Goal: Information Seeking & Learning: Find specific fact

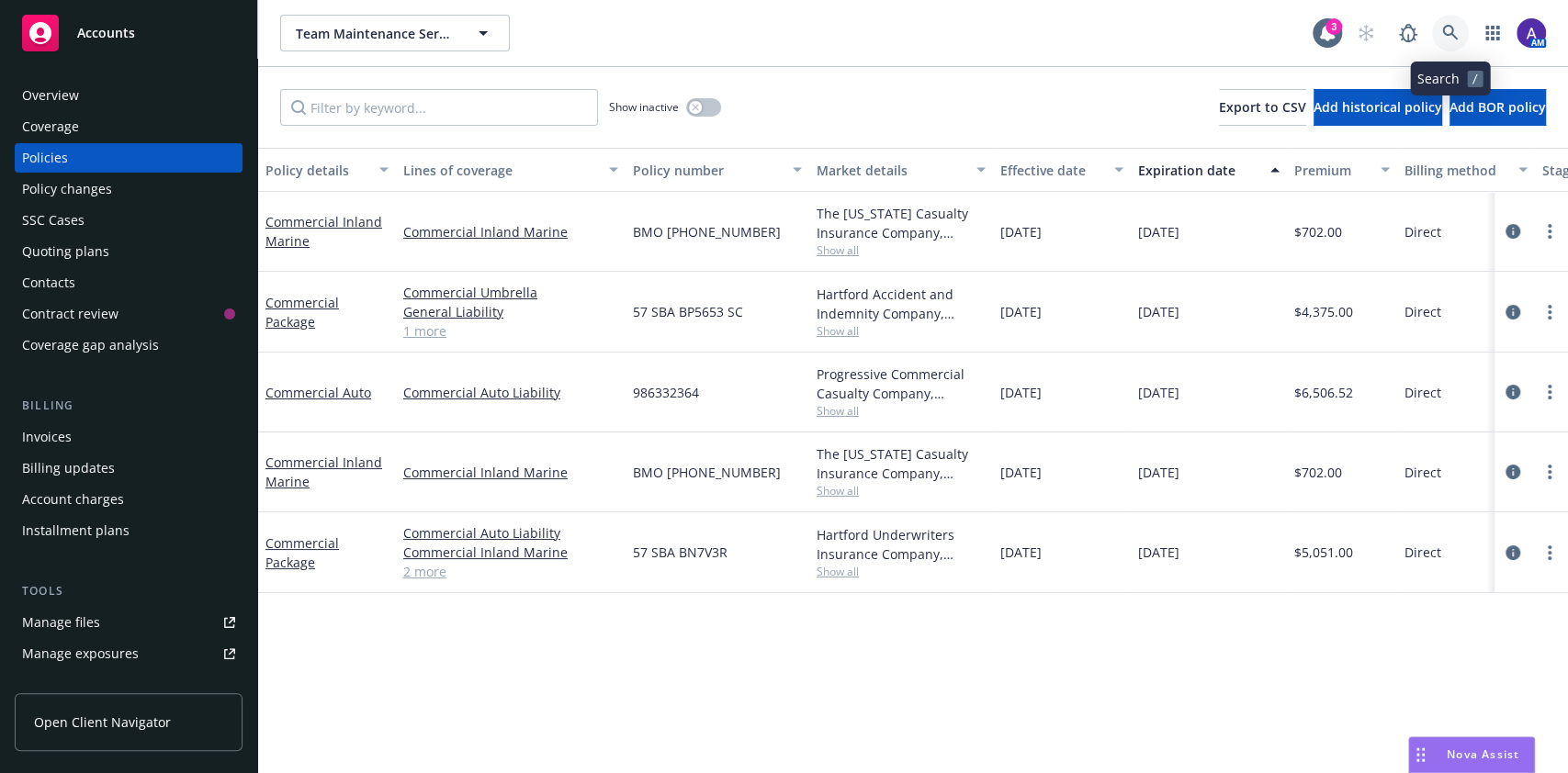
click at [1463, 33] on link at bounding box center [1451, 33] width 37 height 37
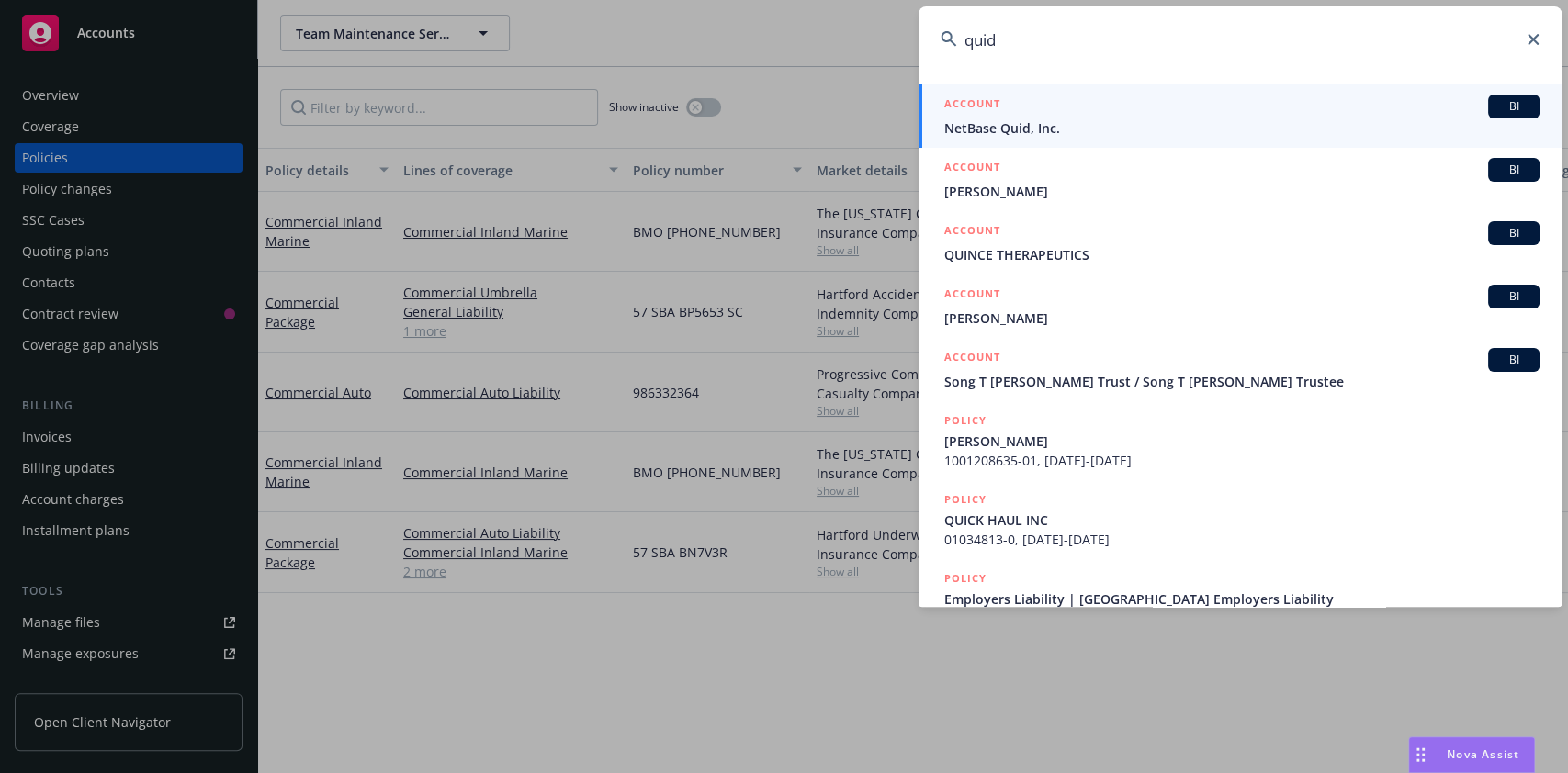
type input "quid"
click at [1103, 115] on div "ACCOUNT BI" at bounding box center [1243, 107] width 596 height 24
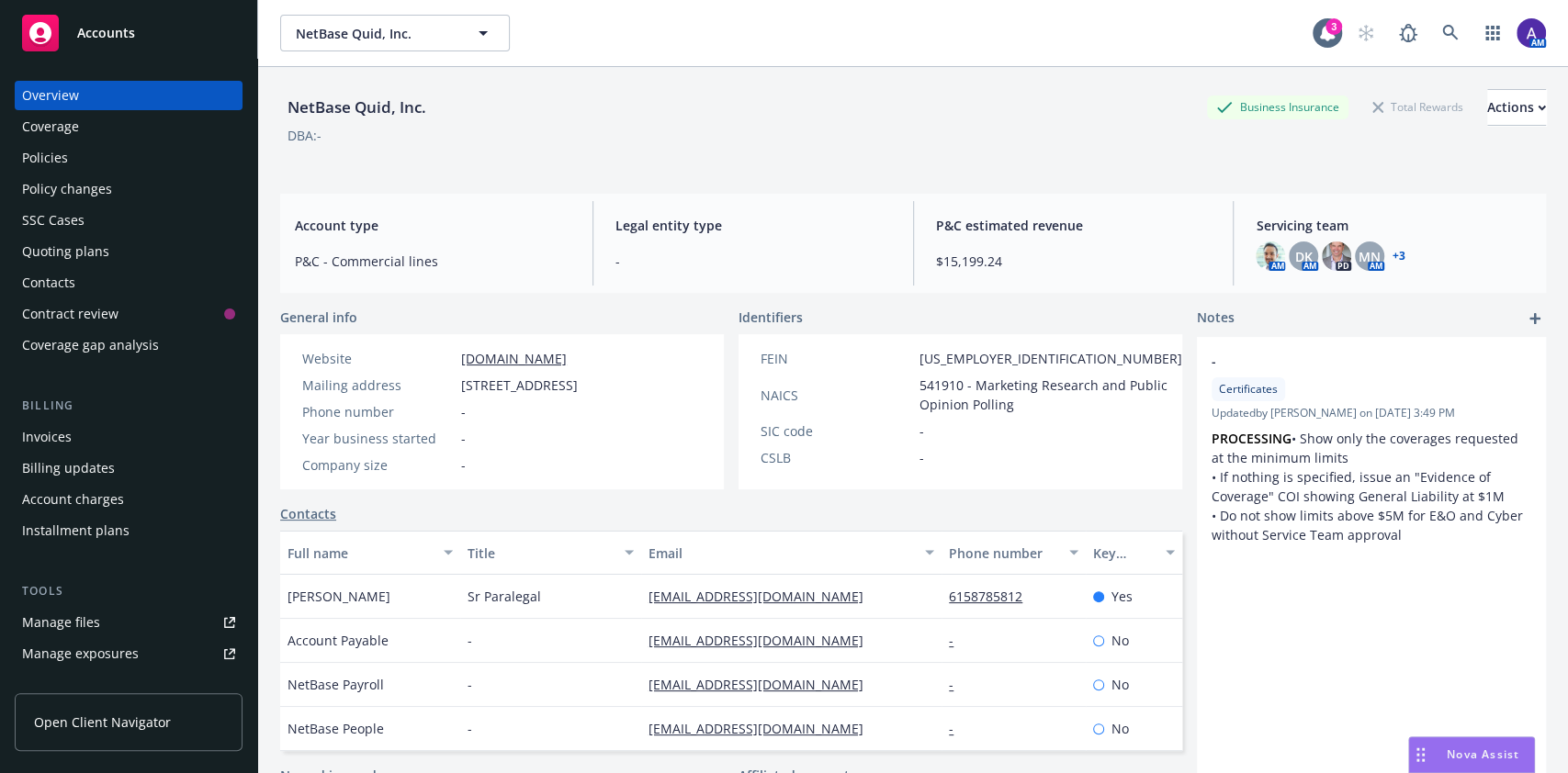
click at [96, 154] on div "Policies" at bounding box center [129, 158] width 214 height 29
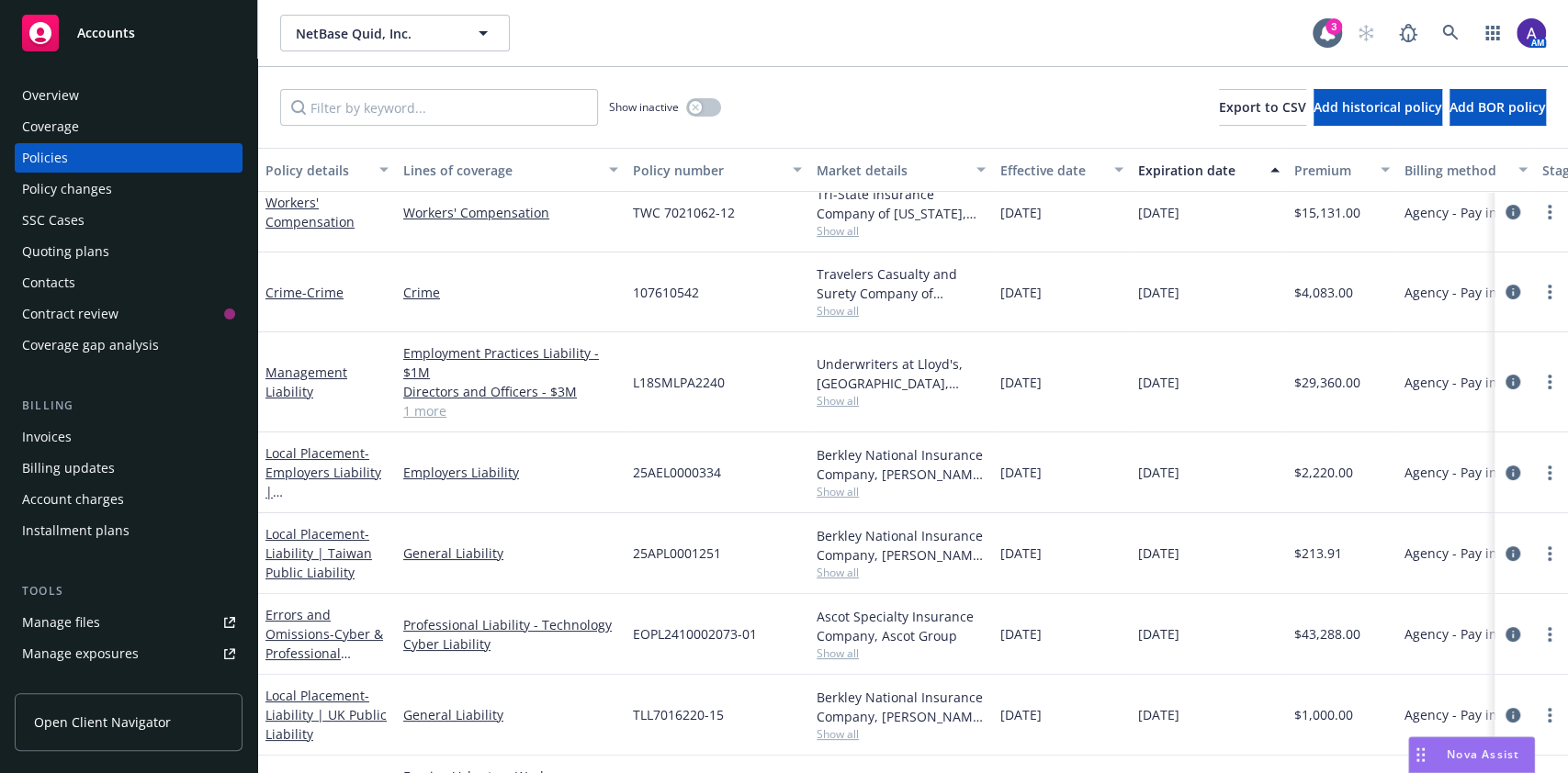
scroll to position [194, 0]
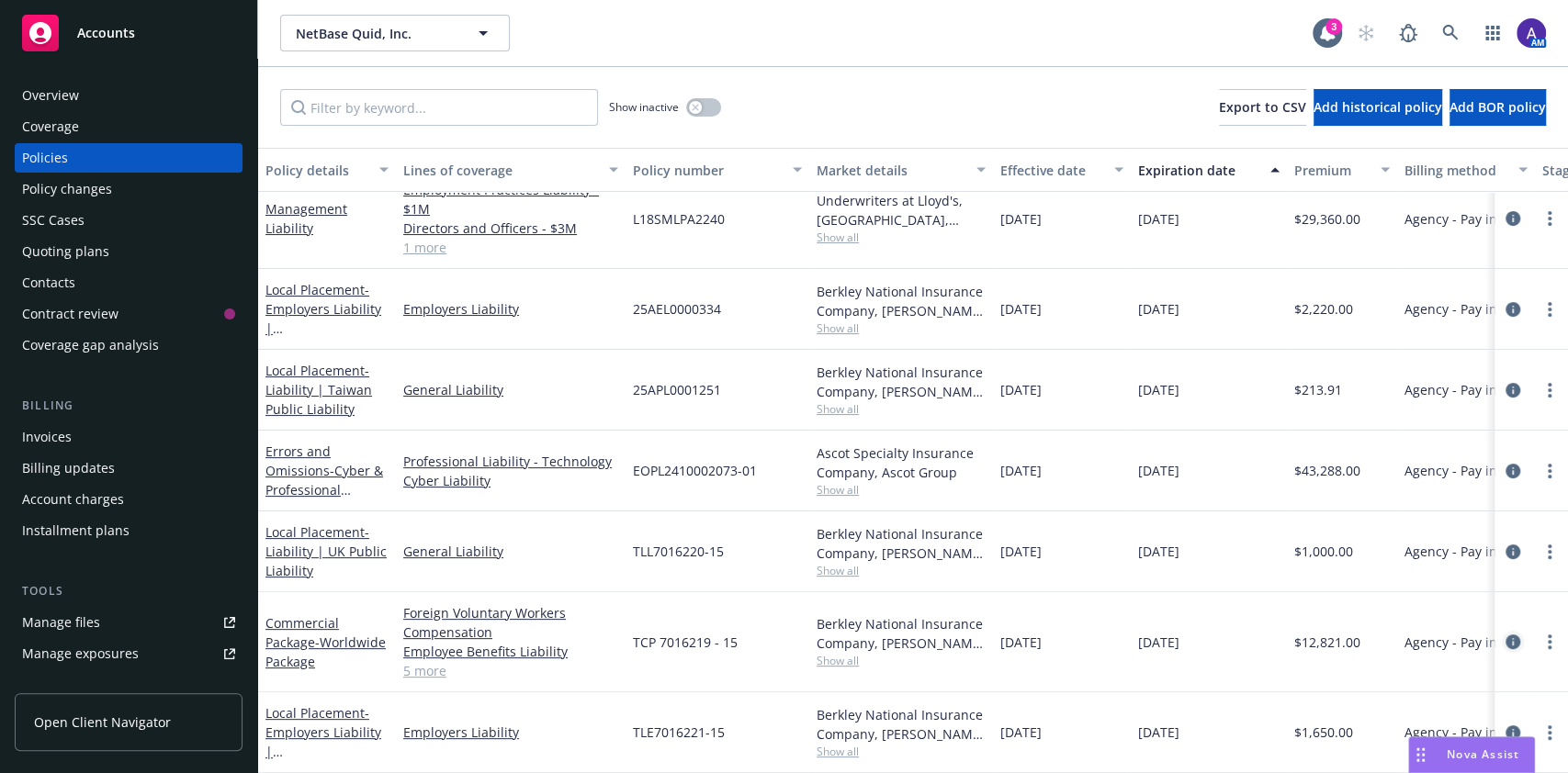
click at [1506, 635] on icon "circleInformation" at bounding box center [1513, 642] width 15 height 15
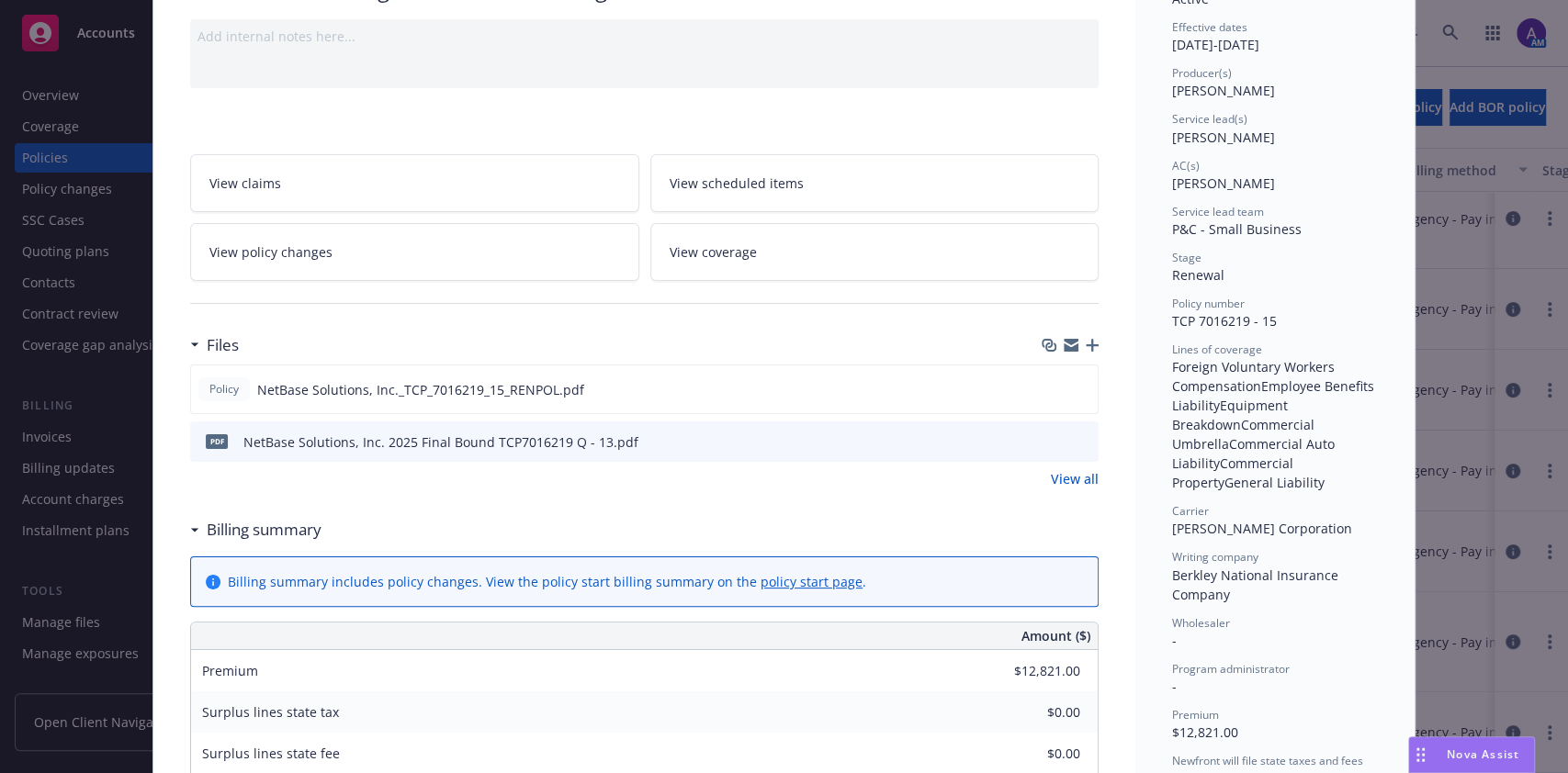
scroll to position [180, 0]
click at [1072, 380] on icon "preview file" at bounding box center [1080, 385] width 17 height 13
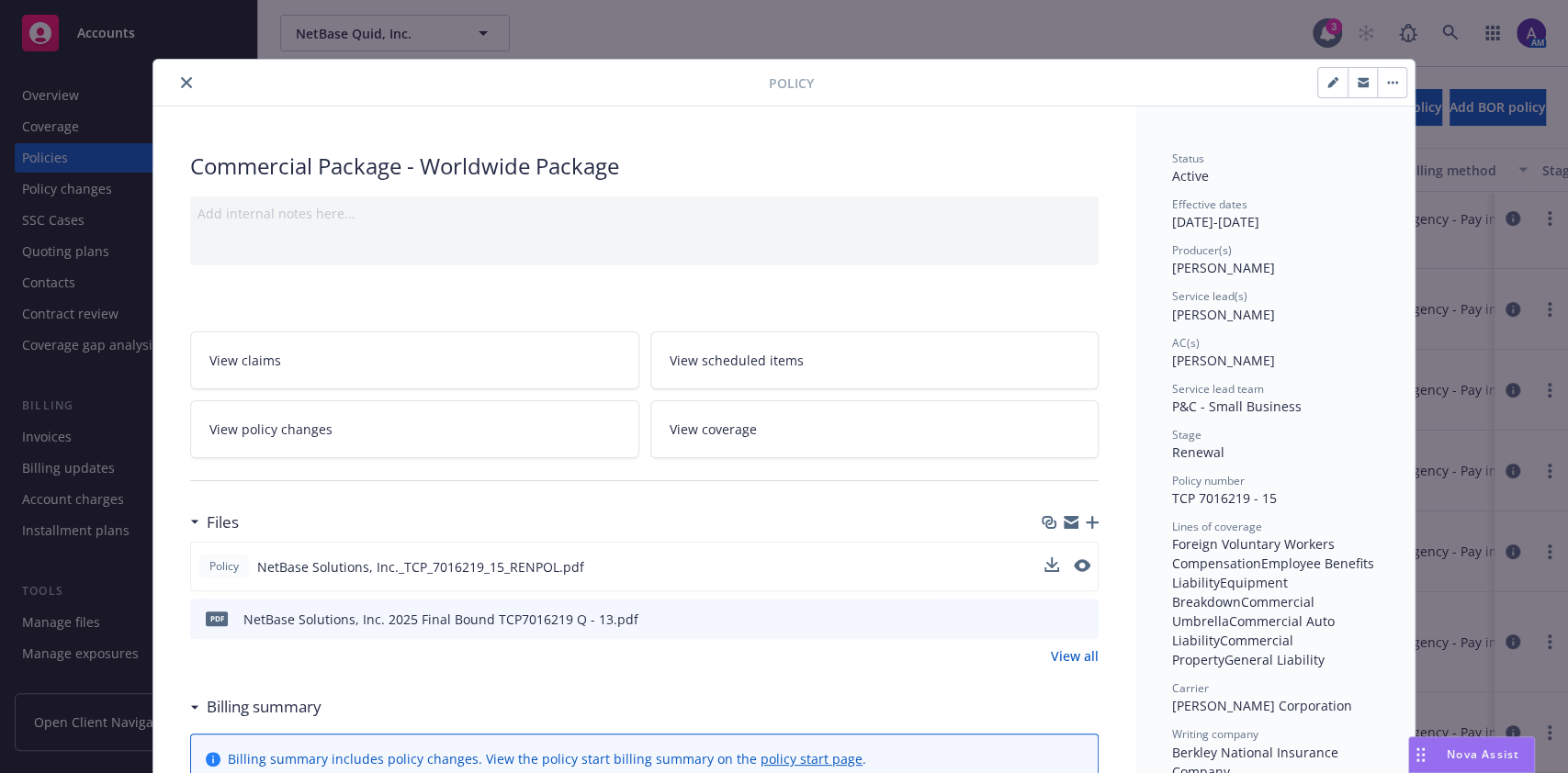
click at [181, 81] on icon "close" at bounding box center [186, 82] width 11 height 11
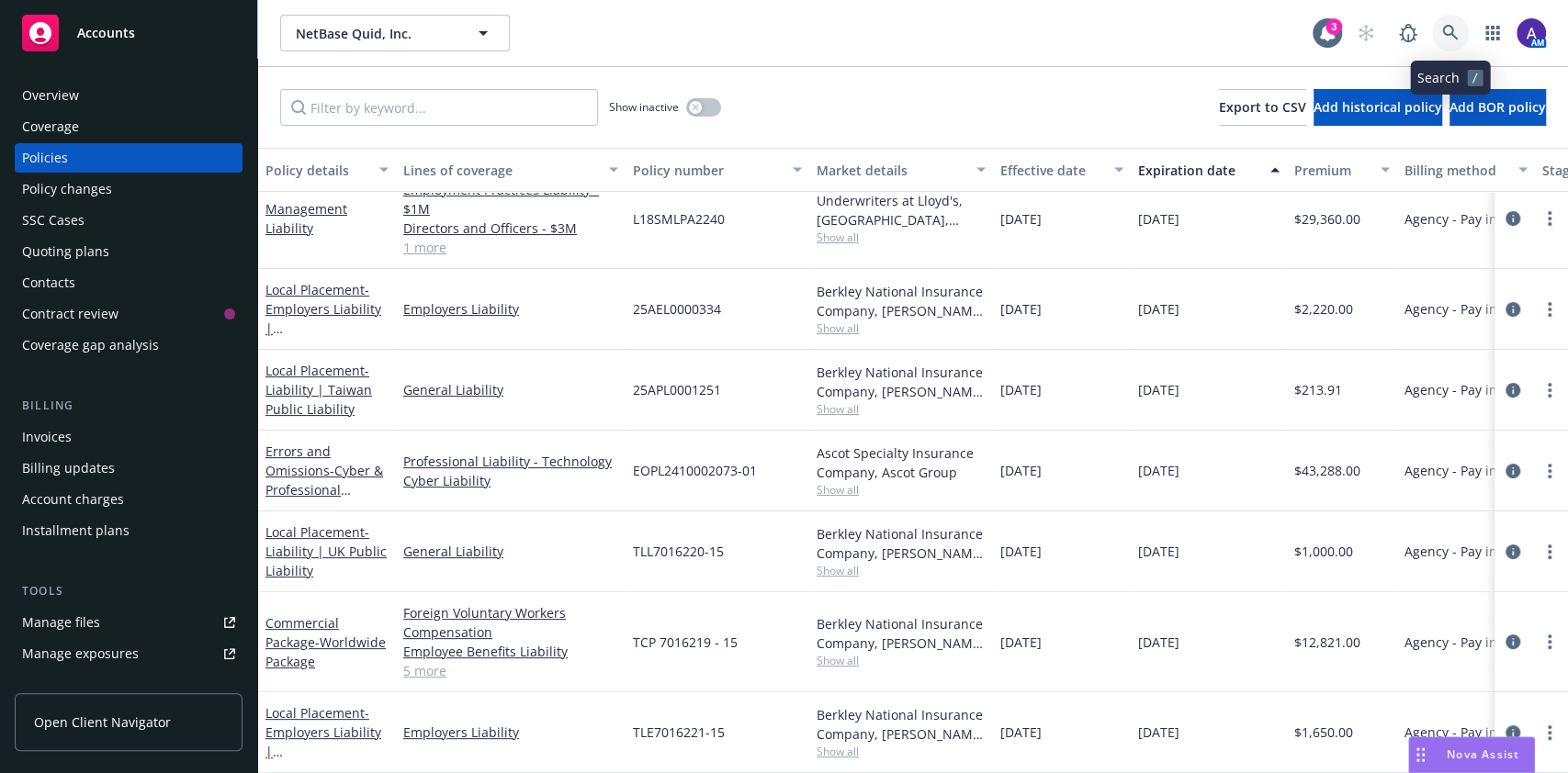
click at [1452, 40] on icon at bounding box center [1450, 32] width 17 height 17
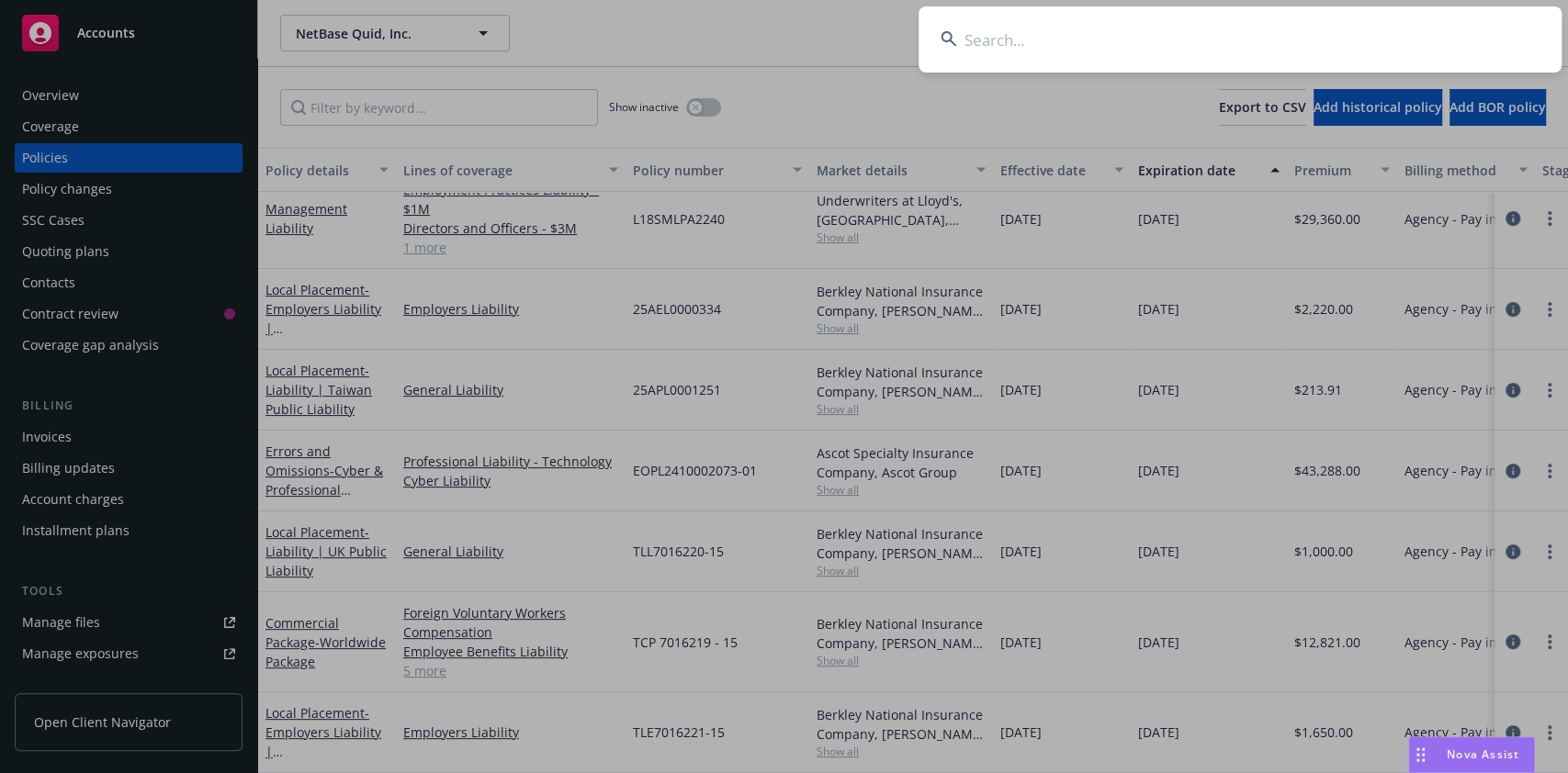
click at [1308, 40] on input at bounding box center [1241, 40] width 643 height 67
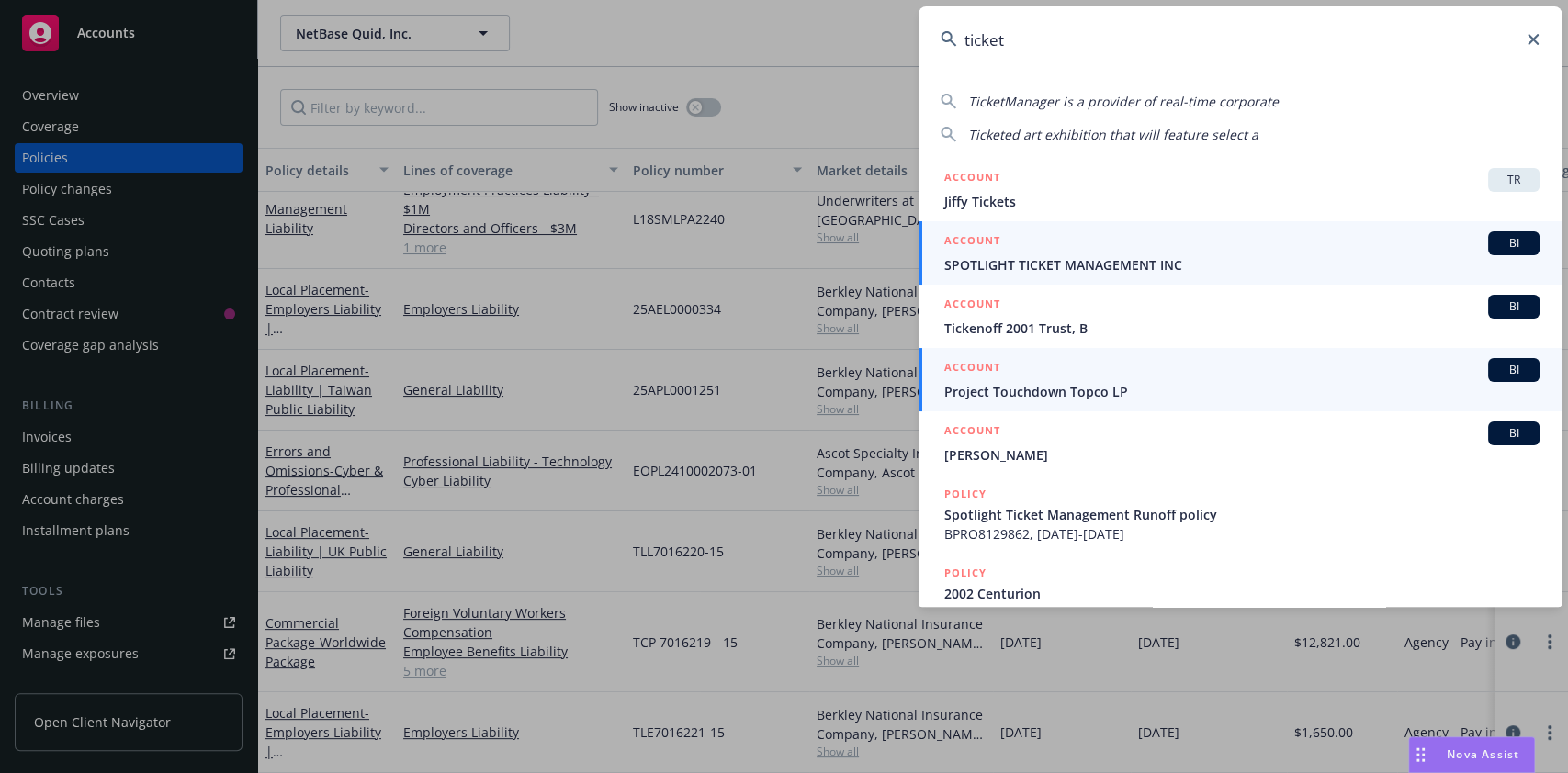
type input "ticket"
click at [1066, 384] on span "Project Touchdown Topco LP" at bounding box center [1243, 392] width 596 height 20
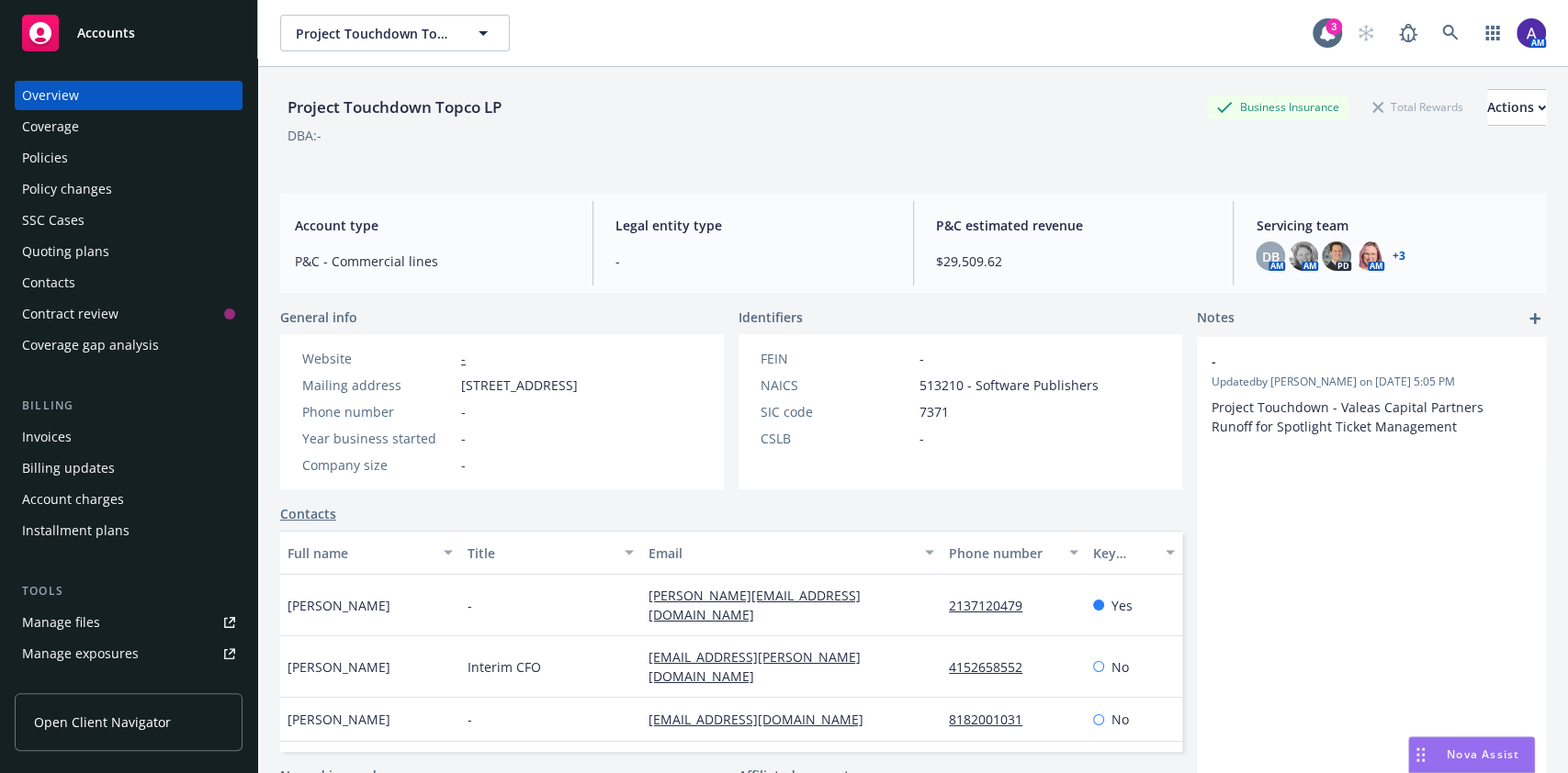
click at [148, 152] on div "Policies" at bounding box center [129, 158] width 214 height 29
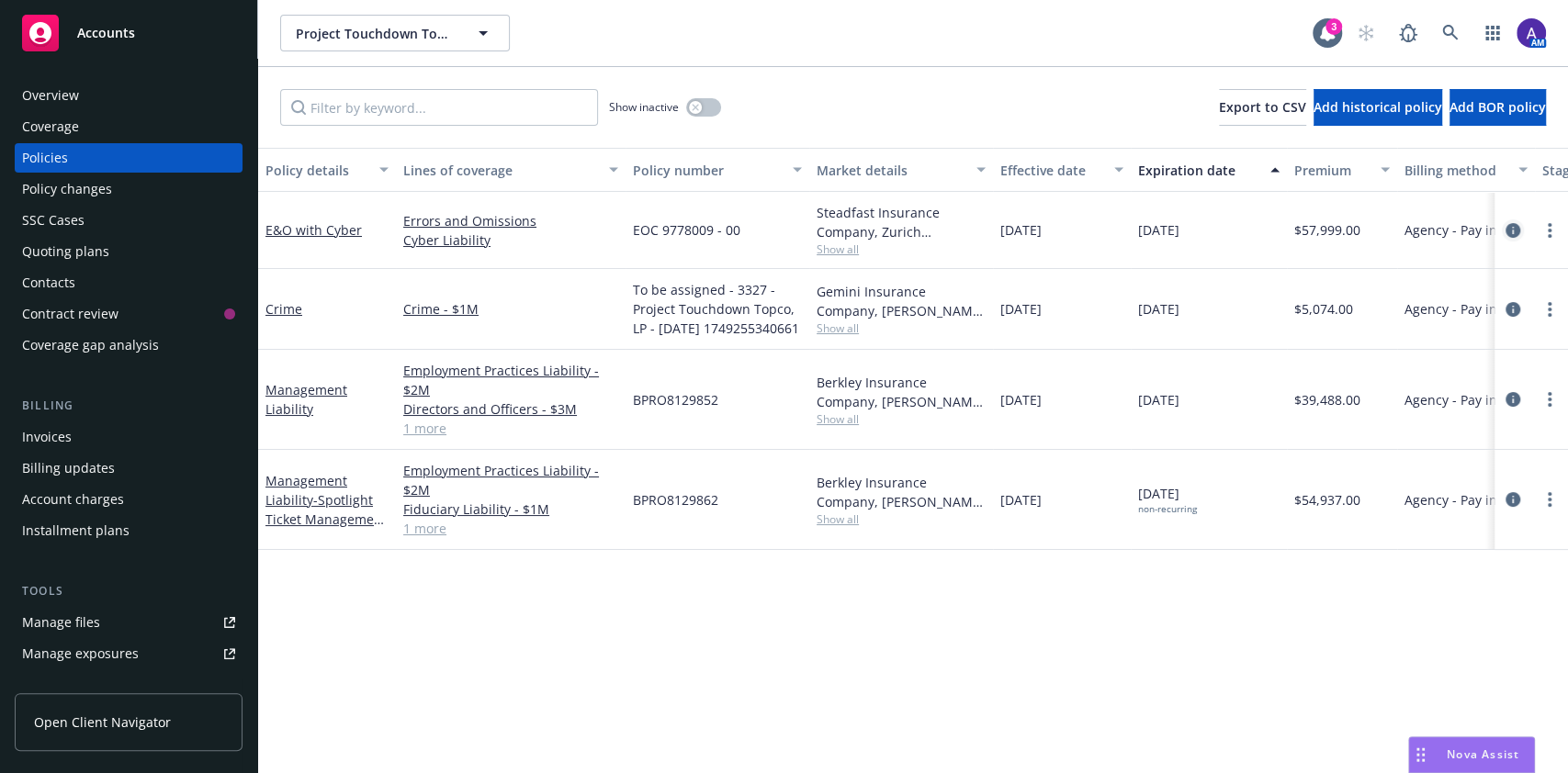
click at [1514, 228] on icon "circleInformation" at bounding box center [1513, 230] width 15 height 15
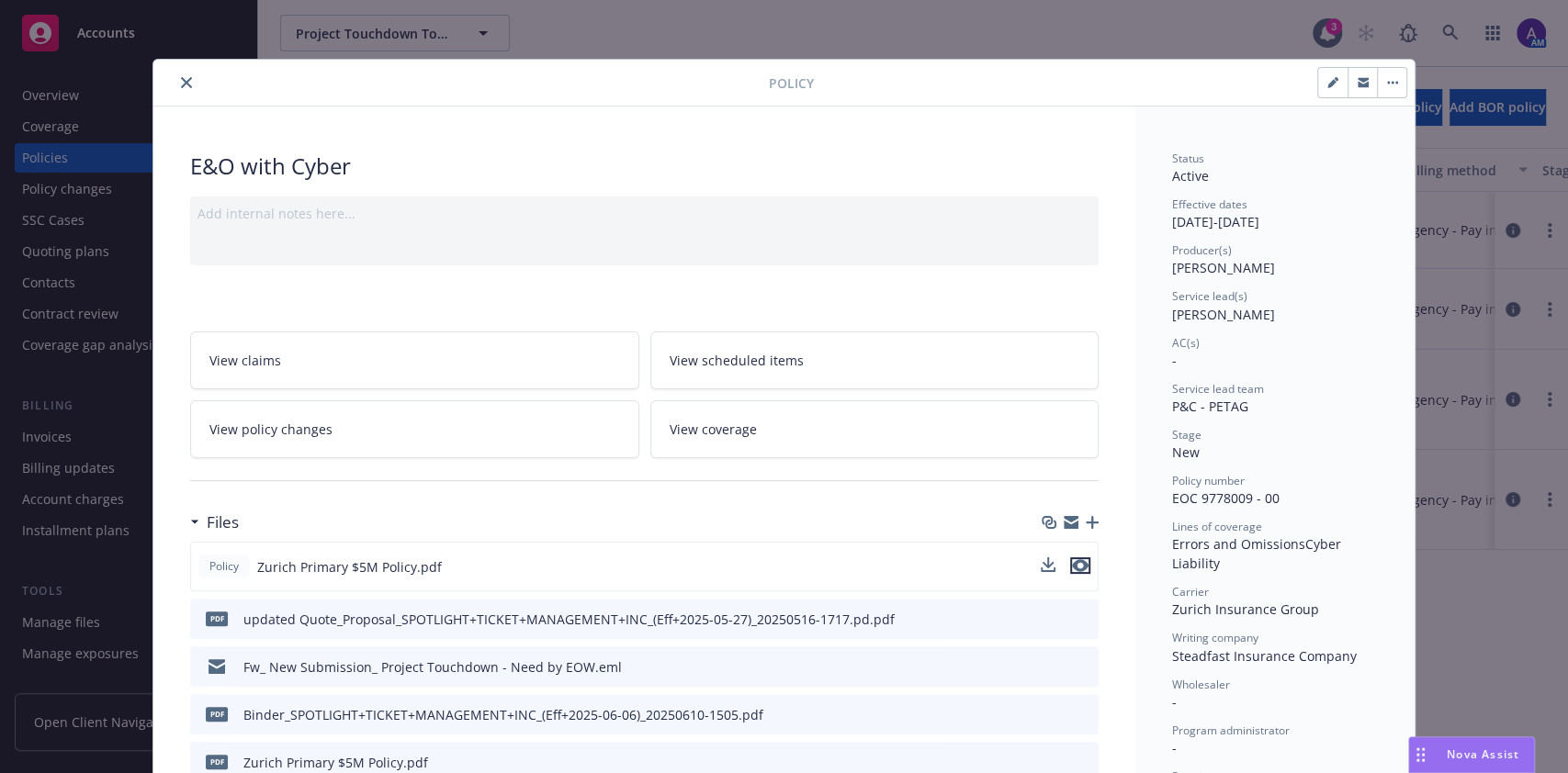
click at [1072, 559] on icon "preview file" at bounding box center [1080, 565] width 17 height 13
click at [183, 87] on button "close" at bounding box center [186, 82] width 23 height 23
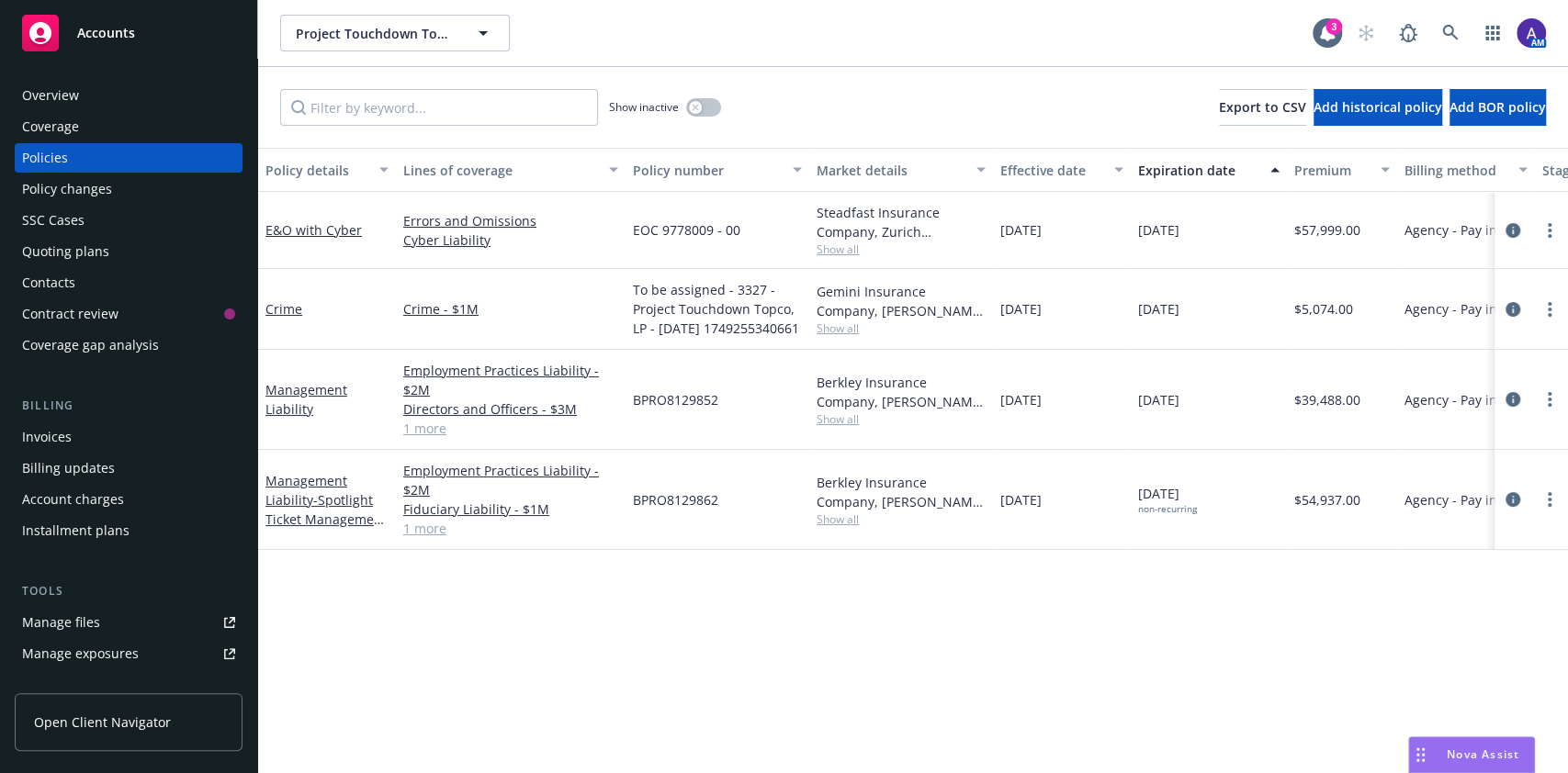
scroll to position [0, 464]
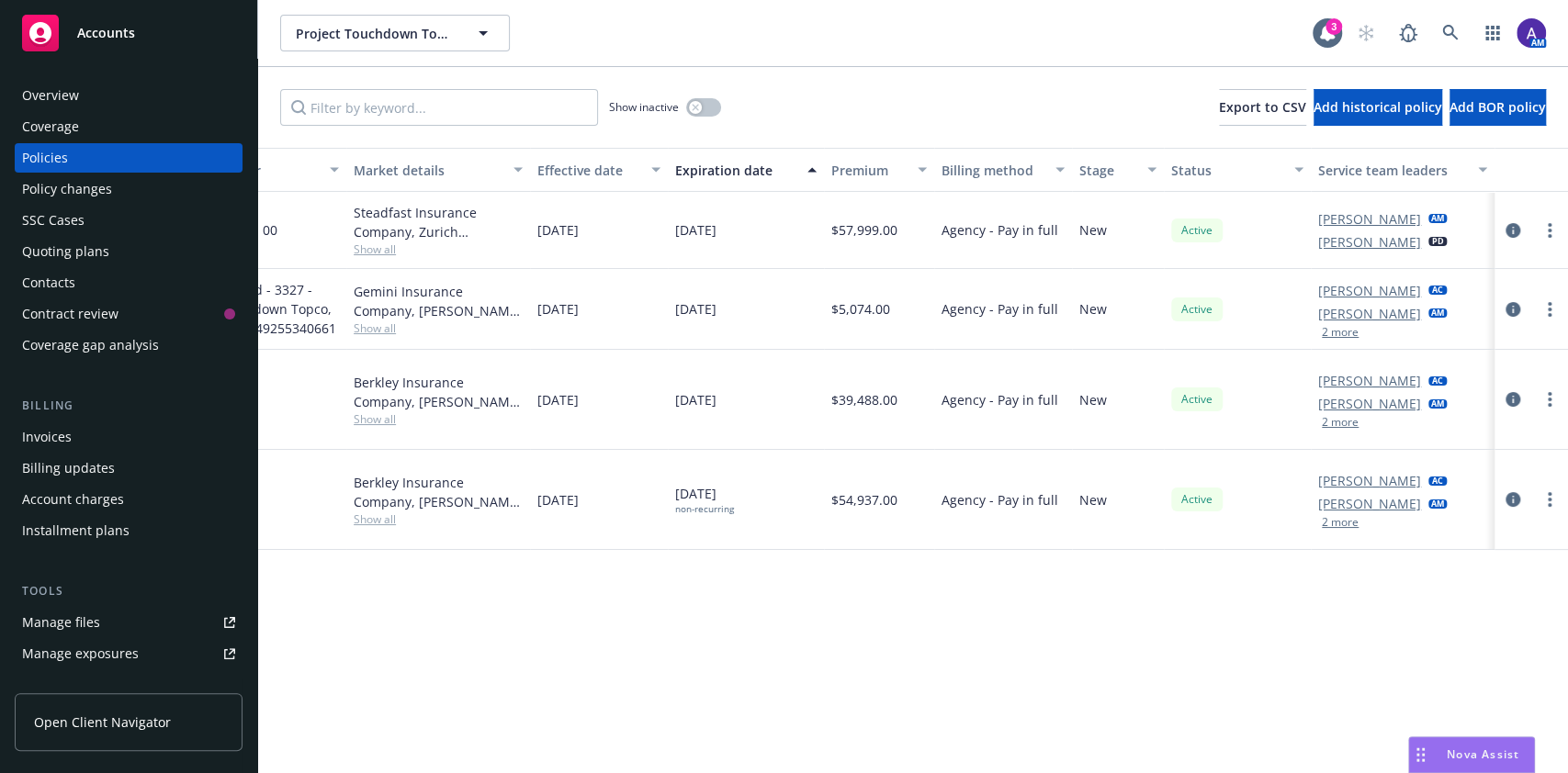
click at [1337, 528] on button "2 more" at bounding box center [1341, 522] width 37 height 11
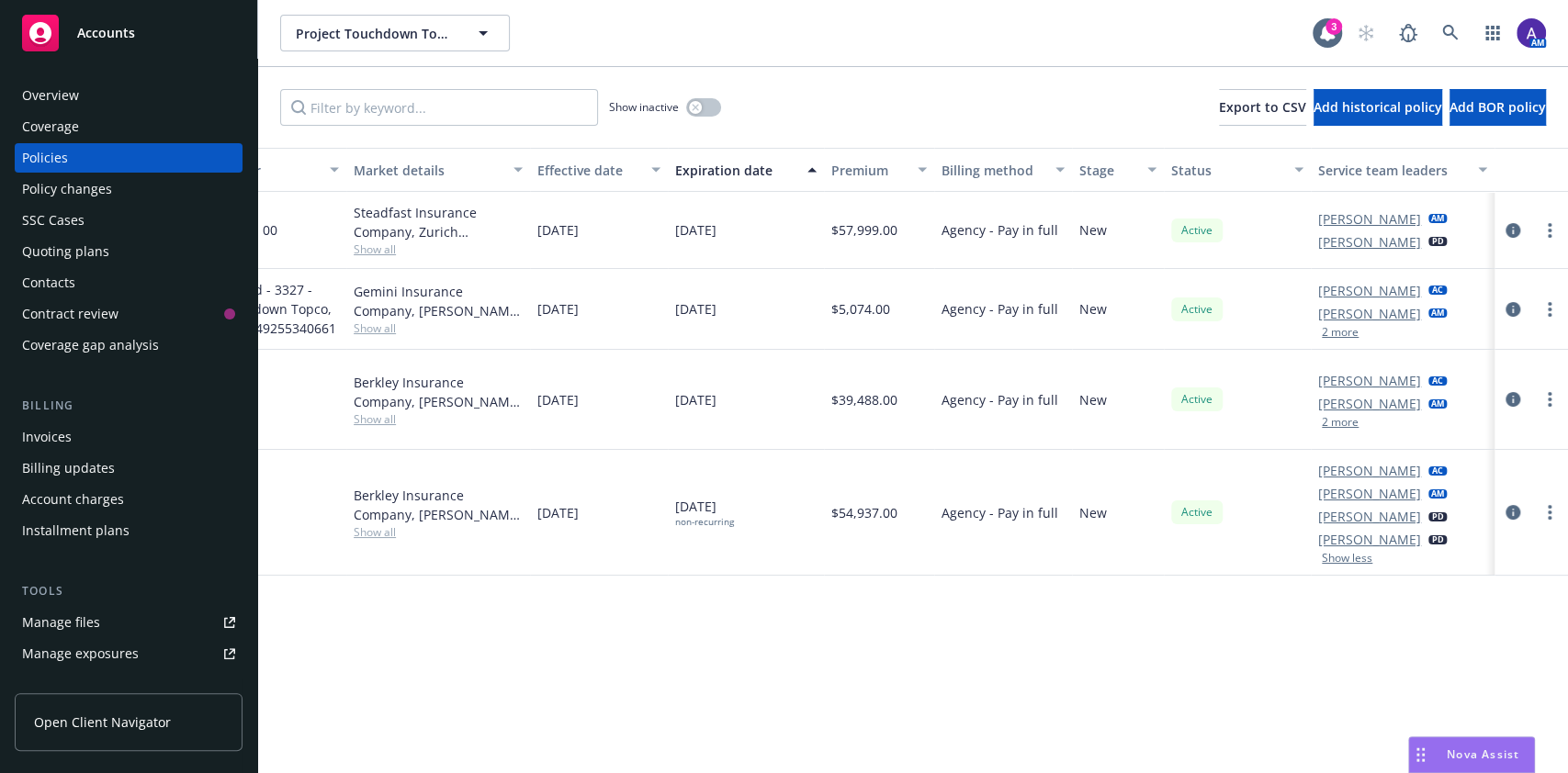
scroll to position [0, 0]
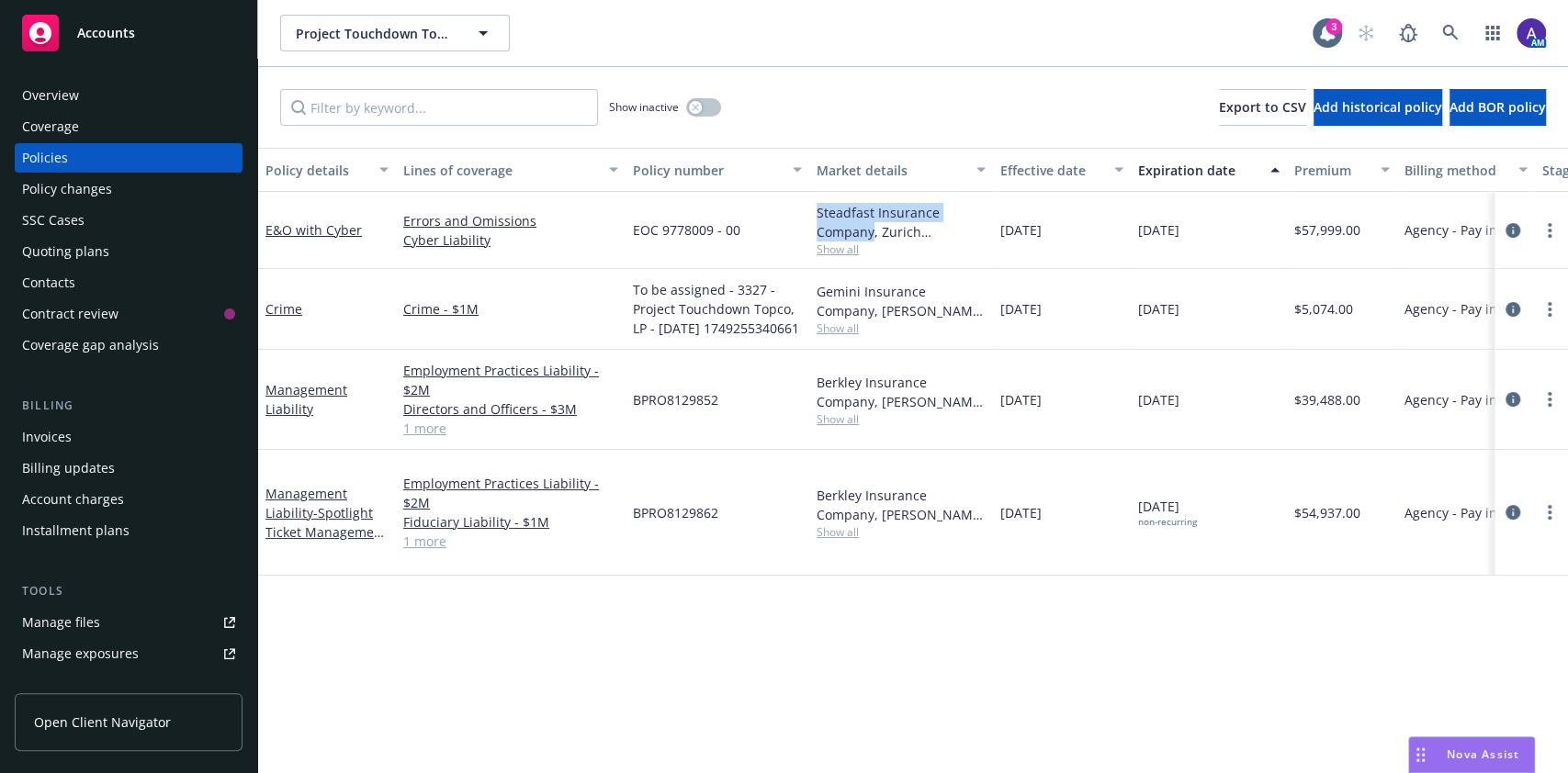
drag, startPoint x: 818, startPoint y: 214, endPoint x: 874, endPoint y: 234, distance: 59.5
click at [874, 234] on div "Steadfast Insurance Company, Zurich Insurance Group" at bounding box center [901, 221] width 170 height 38
copy div "Steadfast Insurance Company"
